Goal: Information Seeking & Learning: Learn about a topic

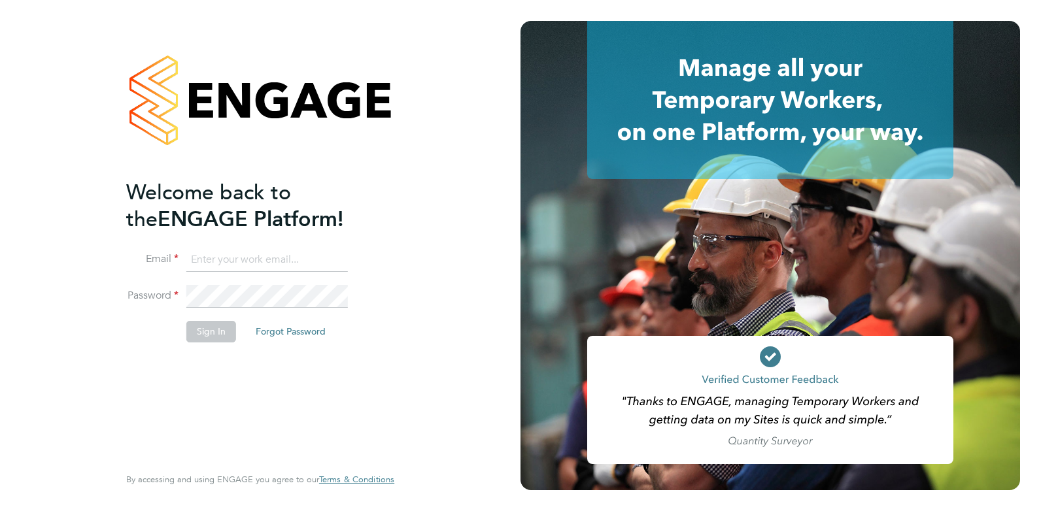
click at [242, 256] on input at bounding box center [266, 260] width 161 height 24
type input "joelbrickell@jjfox.com"
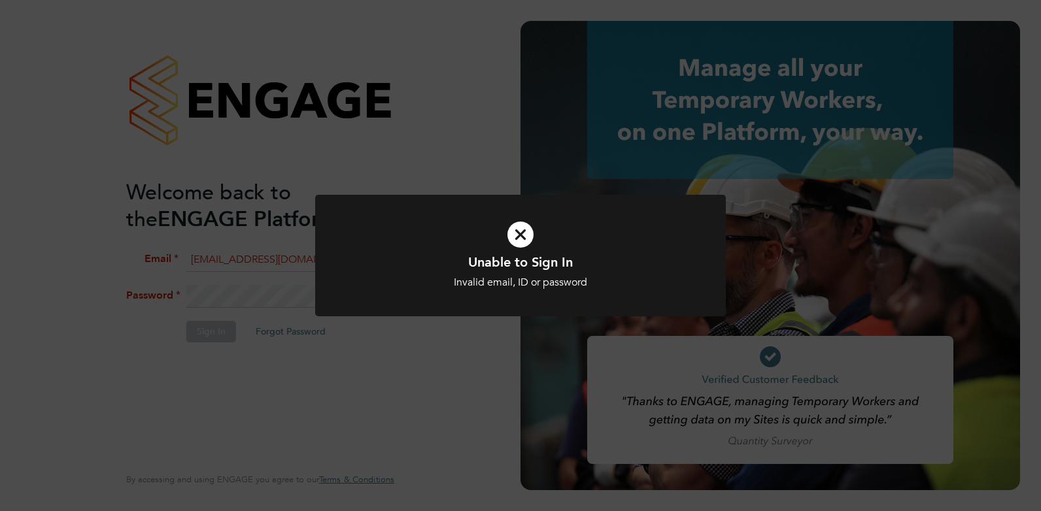
click at [524, 239] on icon at bounding box center [520, 234] width 340 height 51
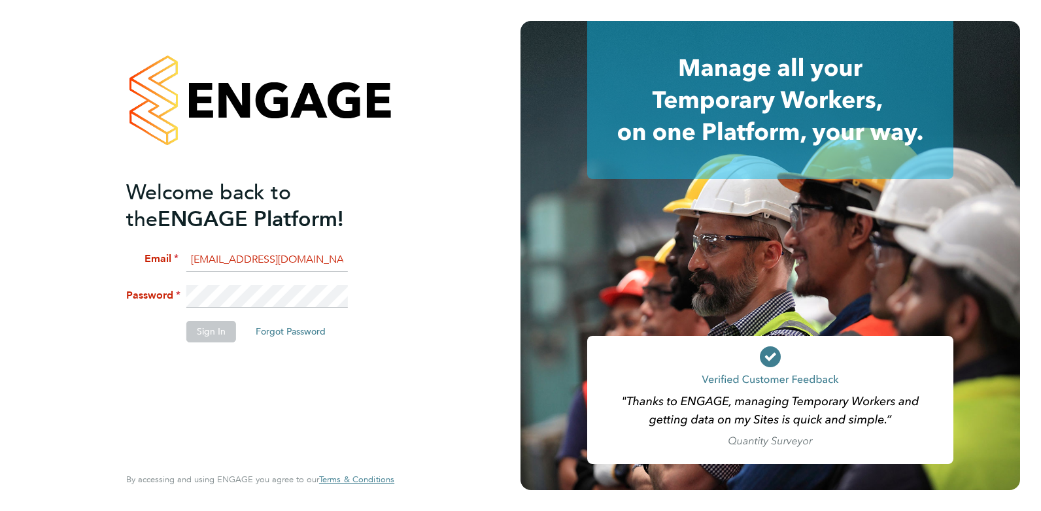
click at [144, 286] on li "Password" at bounding box center [253, 303] width 255 height 37
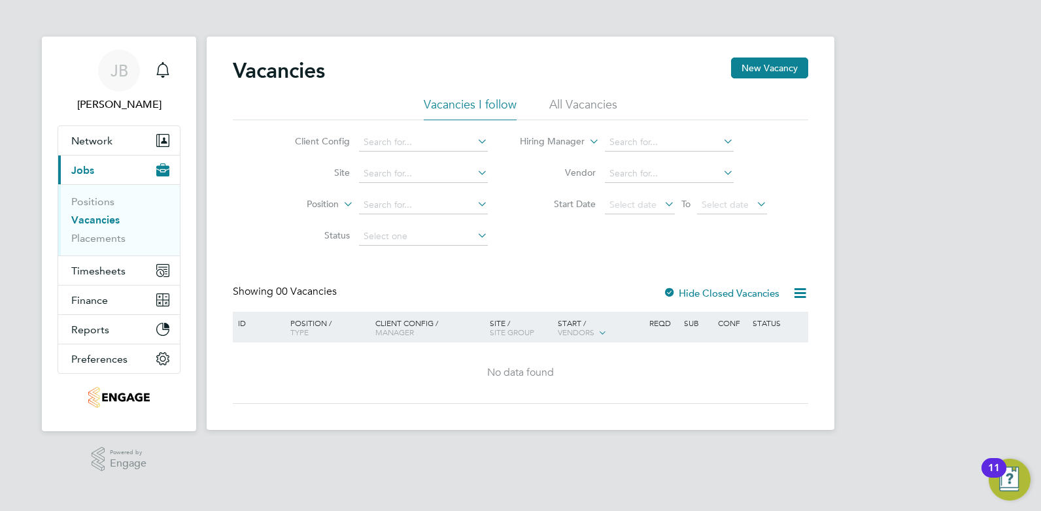
click at [585, 104] on li "All Vacancies" at bounding box center [583, 109] width 68 height 24
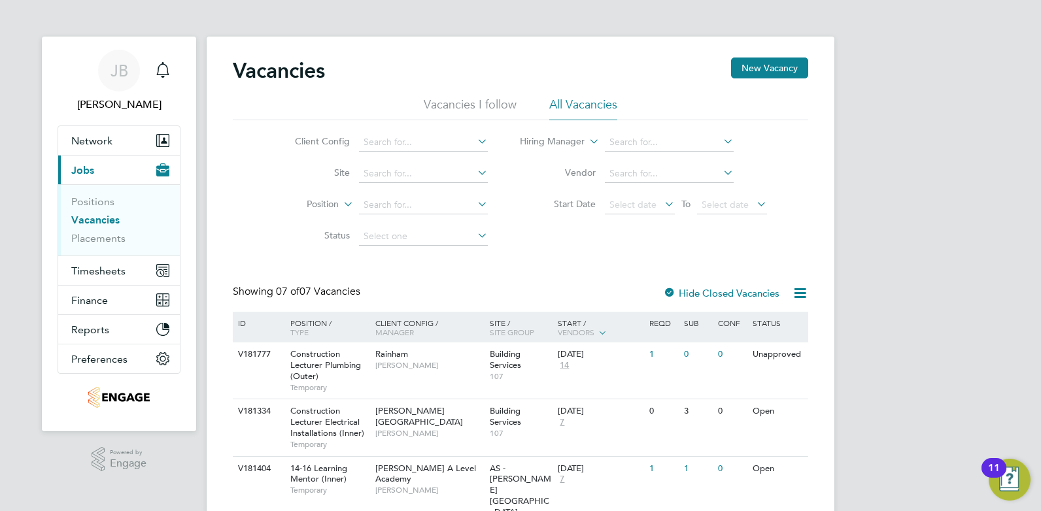
scroll to position [147, 0]
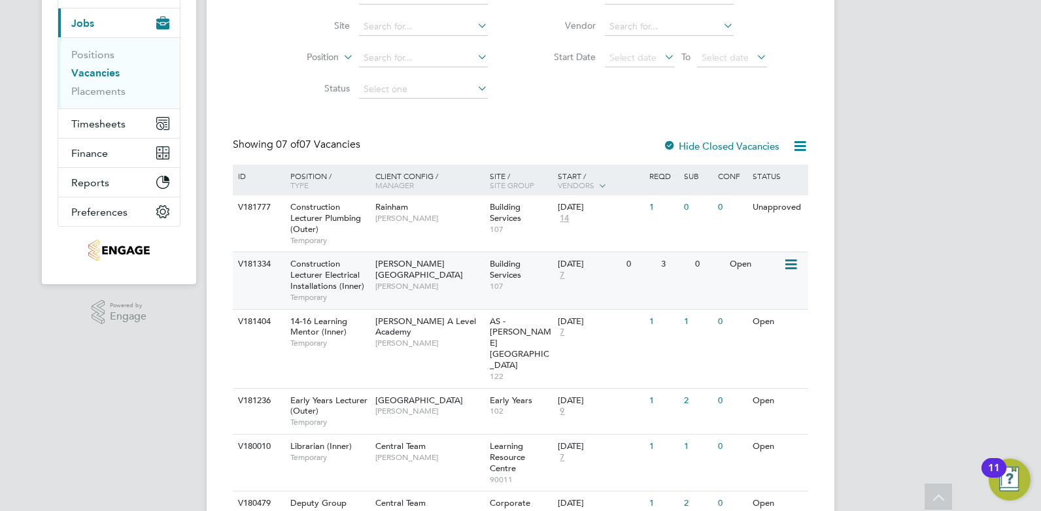
click at [465, 281] on div "[PERSON_NAME] Campus [PERSON_NAME]" at bounding box center [429, 274] width 114 height 45
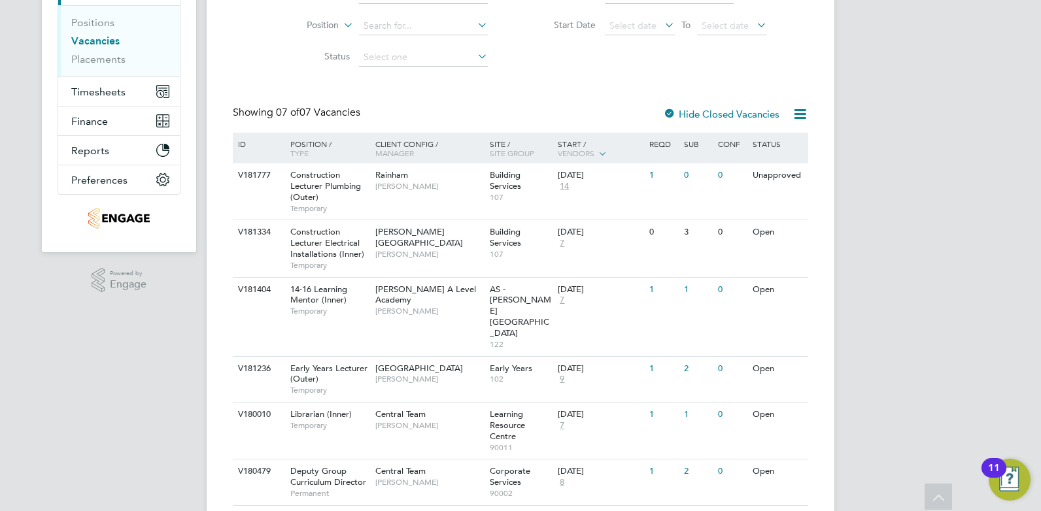
scroll to position [163, 0]
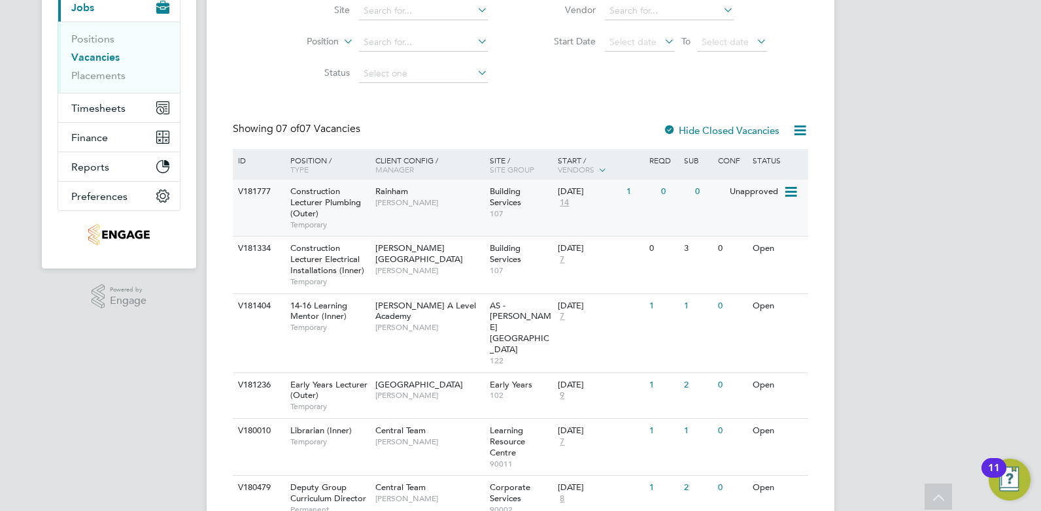
click at [751, 222] on div "V181777 Construction Lecturer Plumbing (Outer) Temporary Rainham [PERSON_NAME] …" at bounding box center [520, 208] width 575 height 56
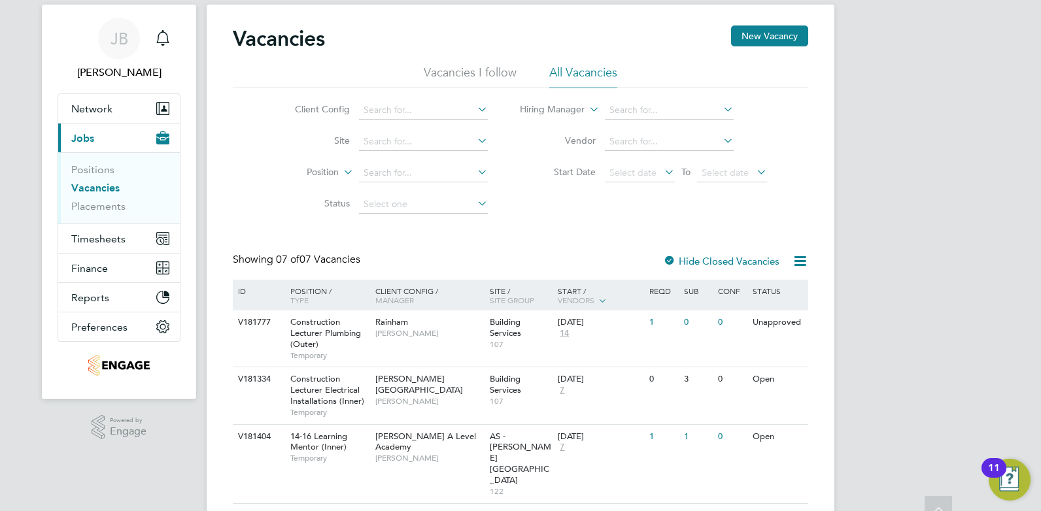
scroll to position [0, 0]
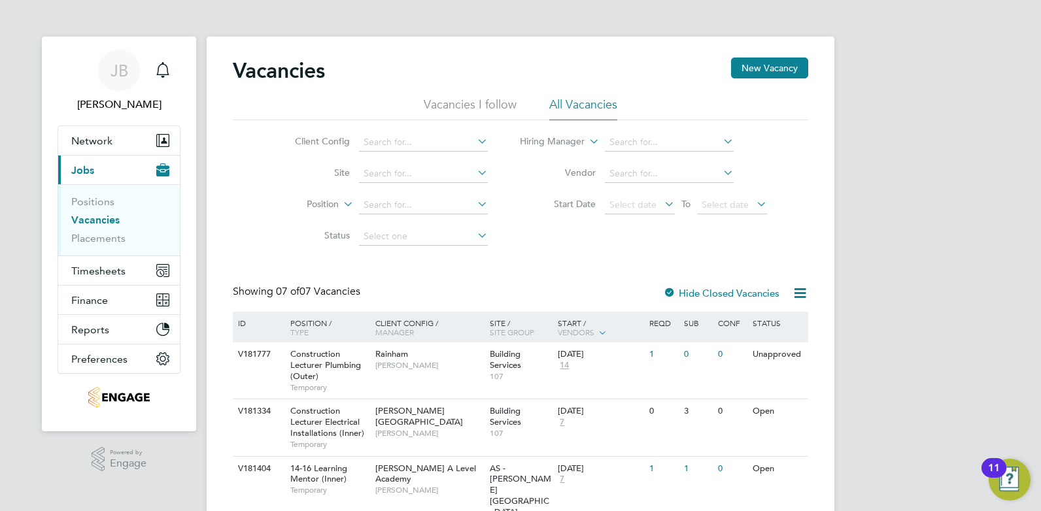
click at [574, 105] on li "All Vacancies" at bounding box center [583, 109] width 68 height 24
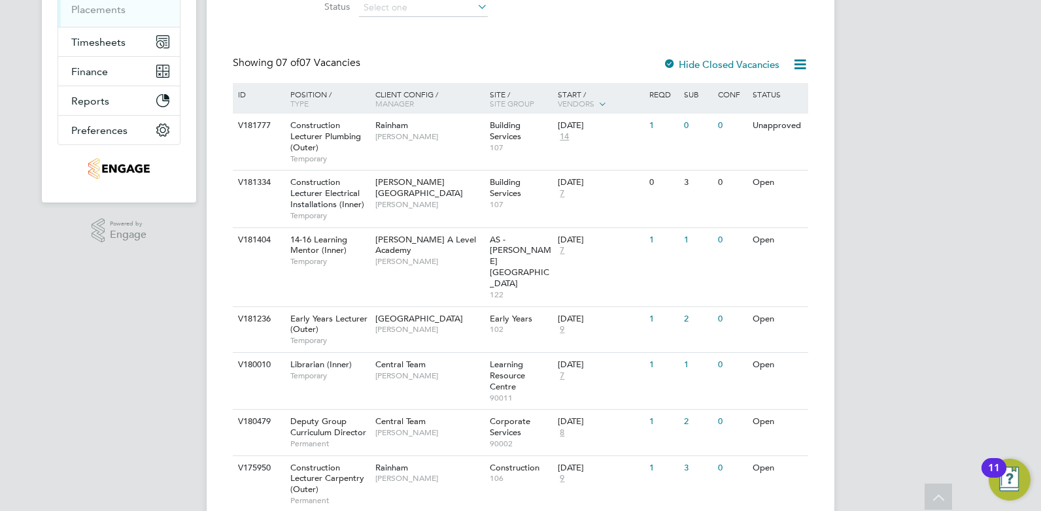
scroll to position [245, 0]
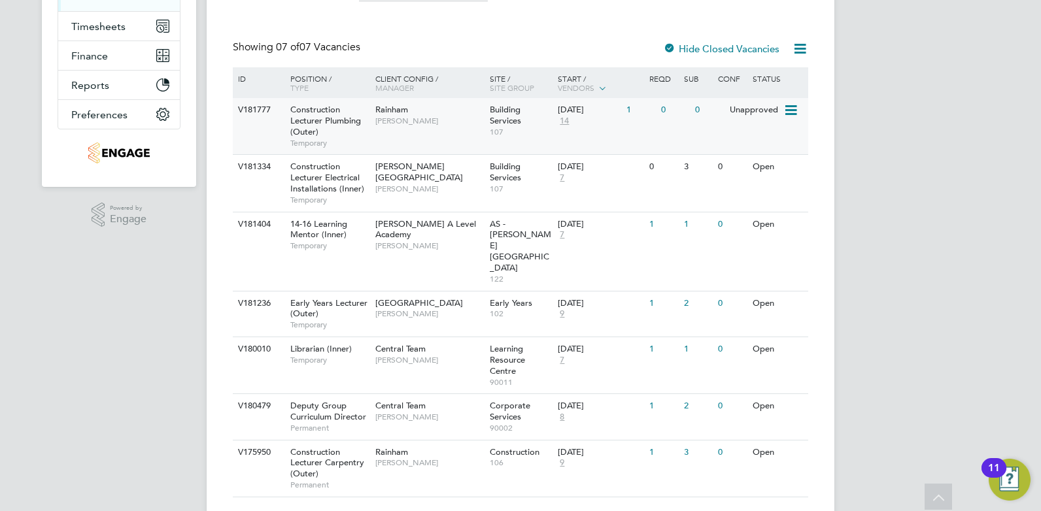
click at [476, 128] on div "Rainham [PERSON_NAME]" at bounding box center [429, 115] width 114 height 34
